Goal: Find specific page/section: Find specific page/section

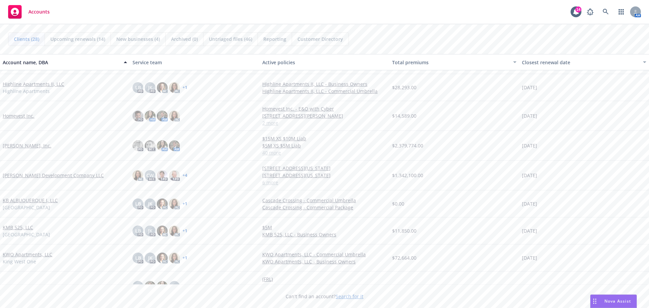
scroll to position [270, 0]
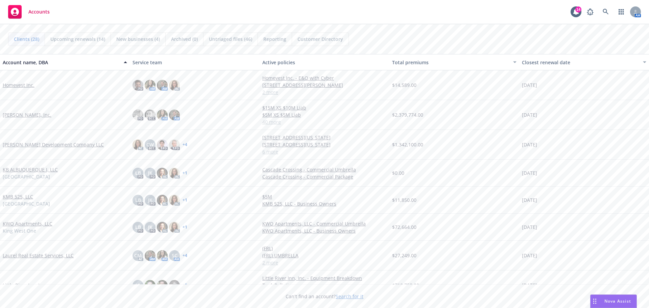
click at [27, 145] on link "[PERSON_NAME] Development Company LLC" at bounding box center [53, 144] width 101 height 7
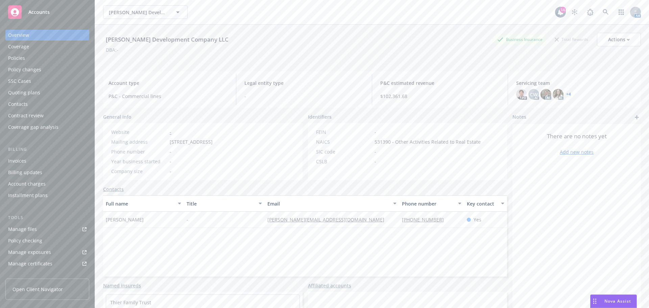
click at [26, 59] on div "Policies" at bounding box center [47, 58] width 78 height 11
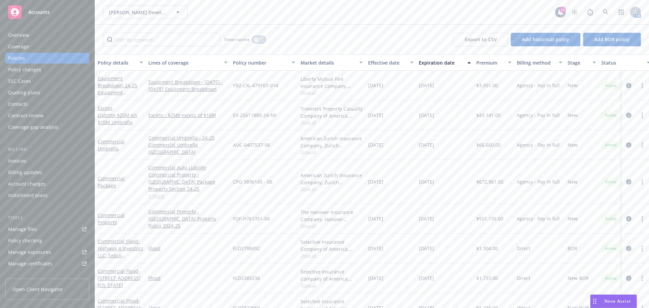
click at [254, 40] on div "button" at bounding box center [255, 39] width 5 height 5
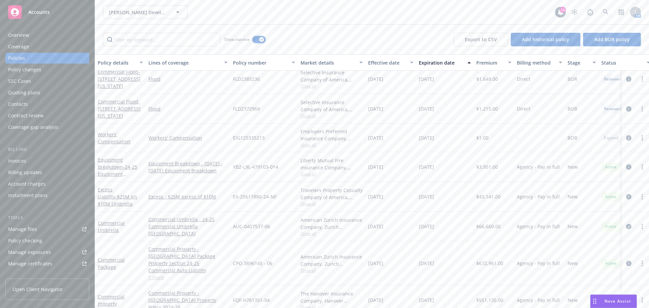
scroll to position [152, 0]
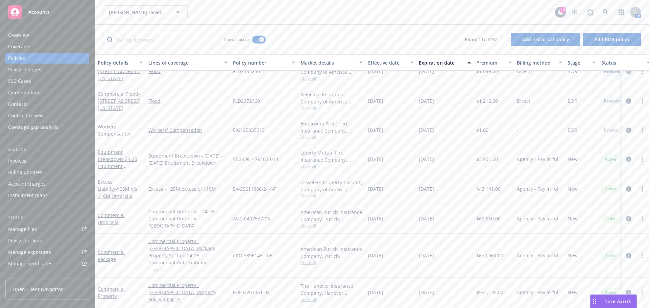
click at [261, 40] on icon "button" at bounding box center [261, 40] width 3 height 2
